Goal: Book appointment/travel/reservation

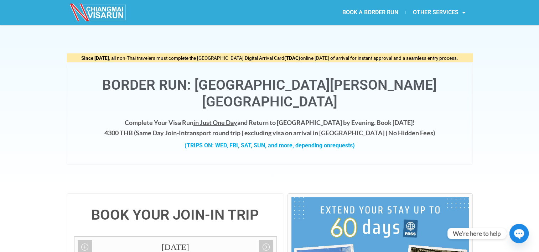
click at [379, 15] on link "BOOK A BORDER RUN" at bounding box center [370, 12] width 70 height 16
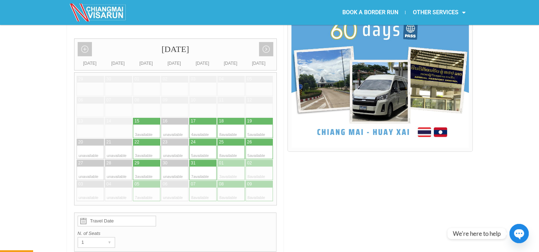
scroll to position [215, 0]
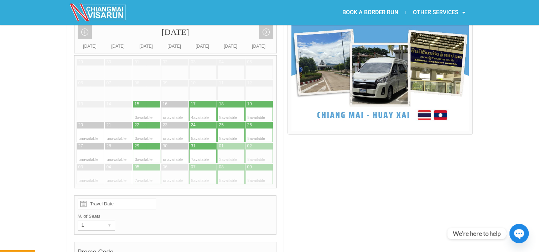
click at [231, 108] on div at bounding box center [238, 115] width 14 height 14
type input "18 October 2025"
radio input "true"
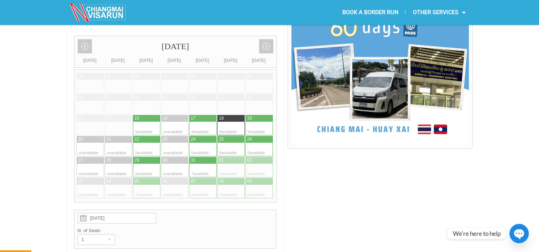
scroll to position [196, 0]
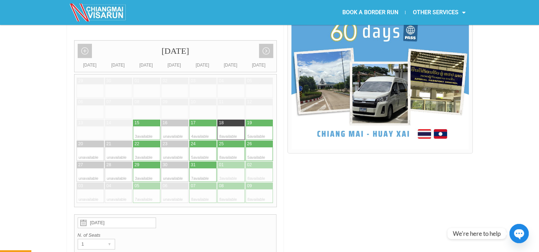
click at [265, 126] on div at bounding box center [266, 133] width 14 height 14
type input "19 October 2025"
radio input "true"
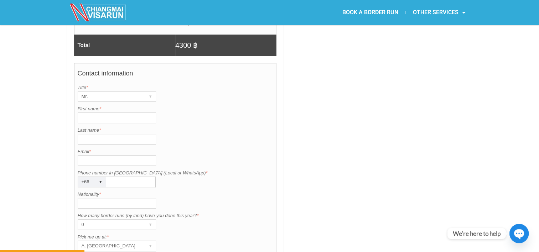
scroll to position [543, 0]
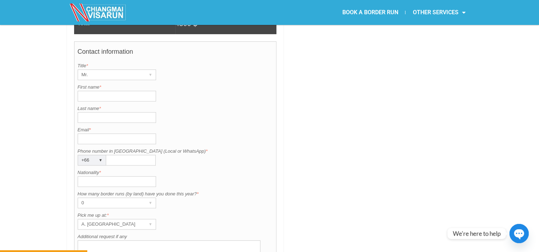
click at [98, 91] on input "First name *" at bounding box center [117, 96] width 78 height 11
type input "Travis"
type input "Hancock"
type input "travisahancock@protonmail.com"
click at [100, 176] on input "Nationality *" at bounding box center [117, 181] width 78 height 11
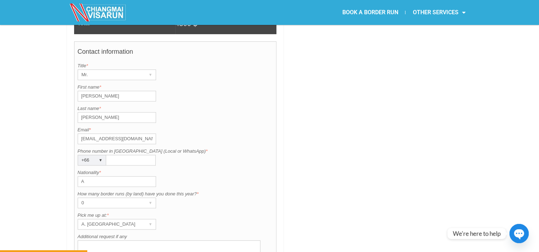
type input "Australian"
click at [112, 155] on input "Phone number in Thailand (Local or WhatsApp) *" at bounding box center [131, 160] width 50 height 11
type input "0639234835"
click at [167, 191] on div "How many border runs (by land) have you done this year? is required. How many b…" at bounding box center [176, 200] width 196 height 18
click at [143, 219] on div "A. Centara Riverside Hotel ▾" at bounding box center [117, 224] width 78 height 11
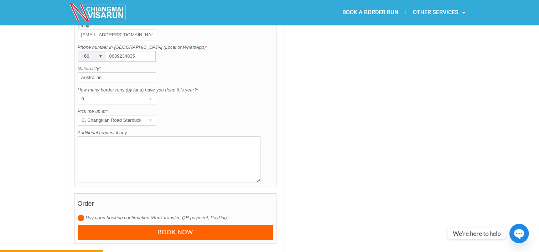
scroll to position [682, 0]
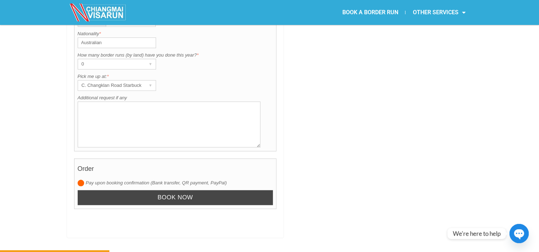
click at [196, 190] on input "Book now" at bounding box center [176, 197] width 196 height 15
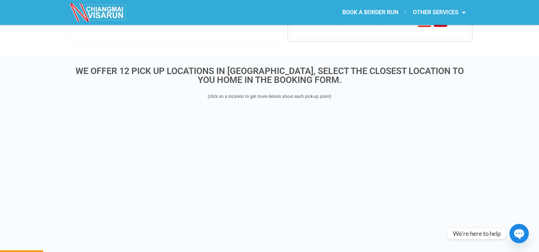
scroll to position [184, 0]
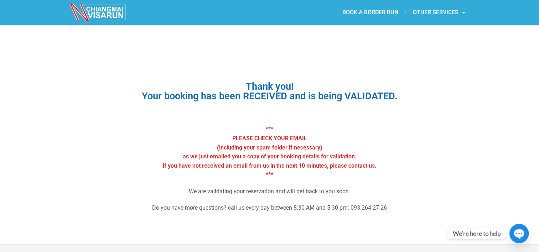
click at [374, 12] on link "BOOK A BORDER RUN" at bounding box center [370, 12] width 70 height 16
